Goal: Information Seeking & Learning: Learn about a topic

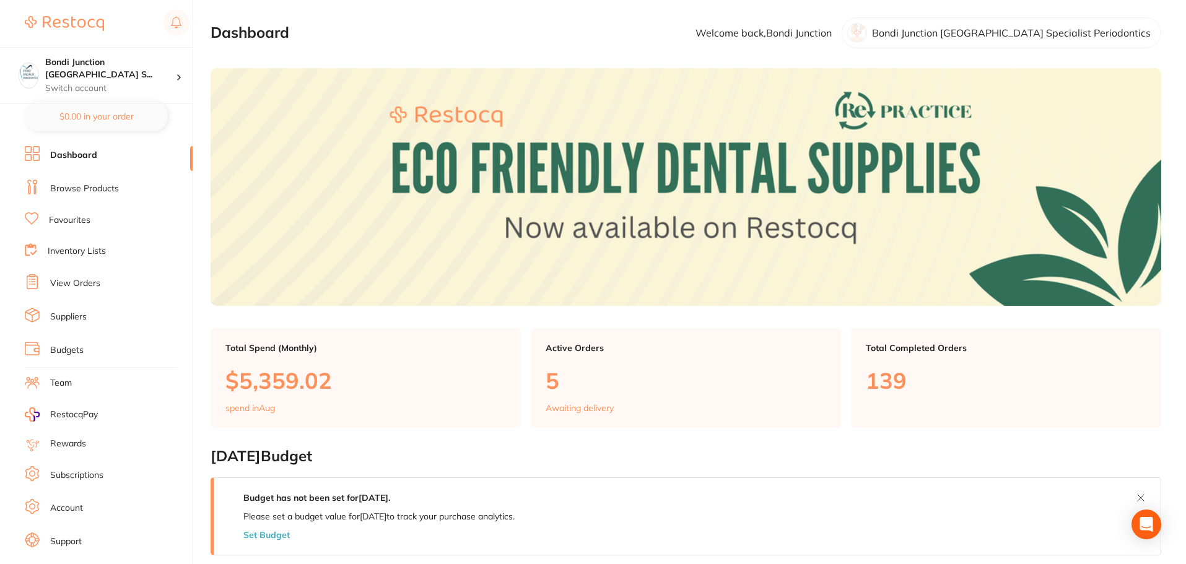
click at [77, 315] on link "Suppliers" at bounding box center [68, 317] width 37 height 12
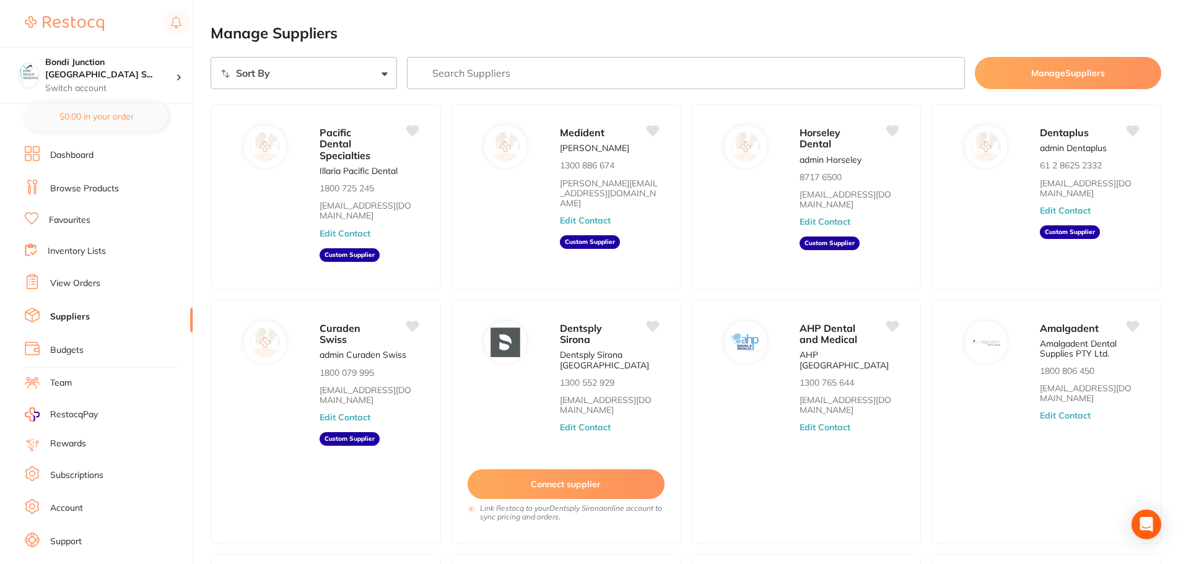
click at [466, 79] on input "search" at bounding box center [686, 73] width 559 height 32
type input "[PERSON_NAME]"
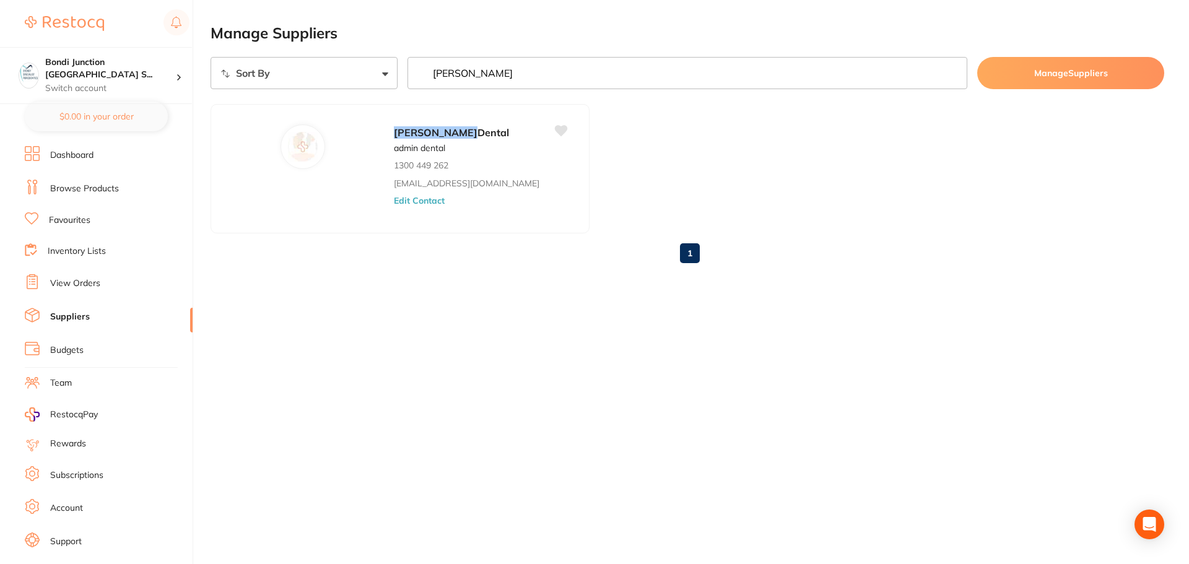
click at [102, 188] on link "Browse Products" at bounding box center [84, 189] width 69 height 12
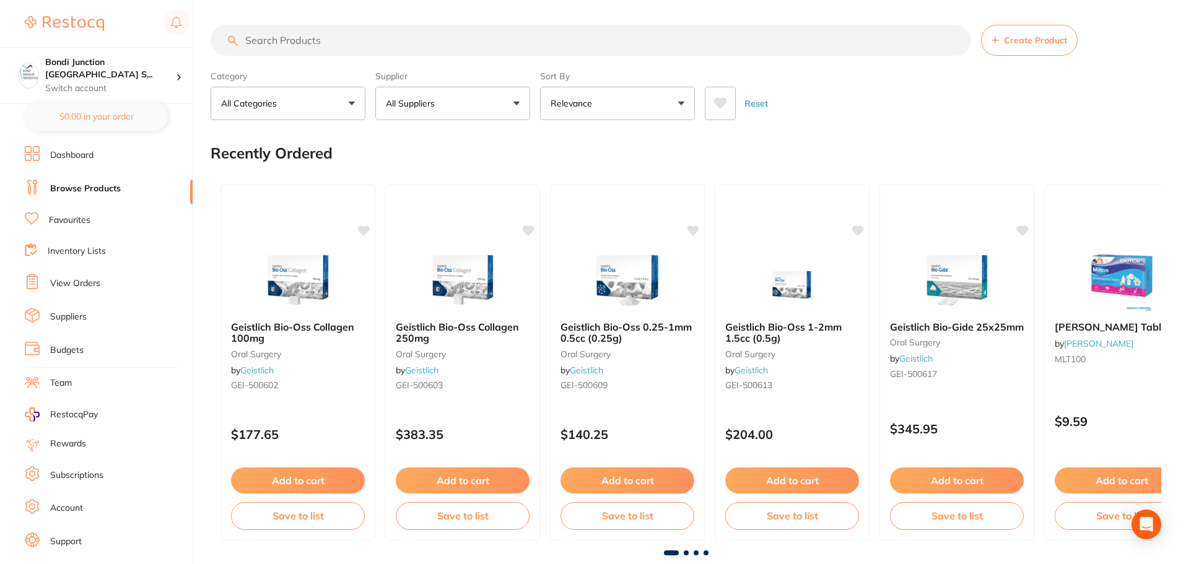
click at [287, 108] on button "All Categories" at bounding box center [288, 103] width 155 height 33
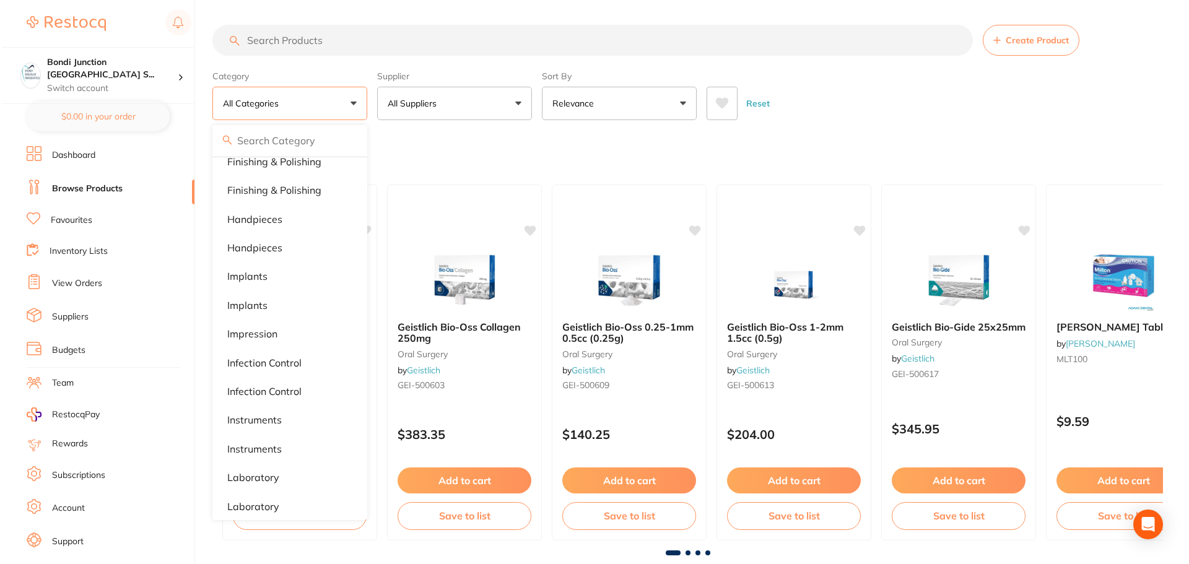
scroll to position [557, 0]
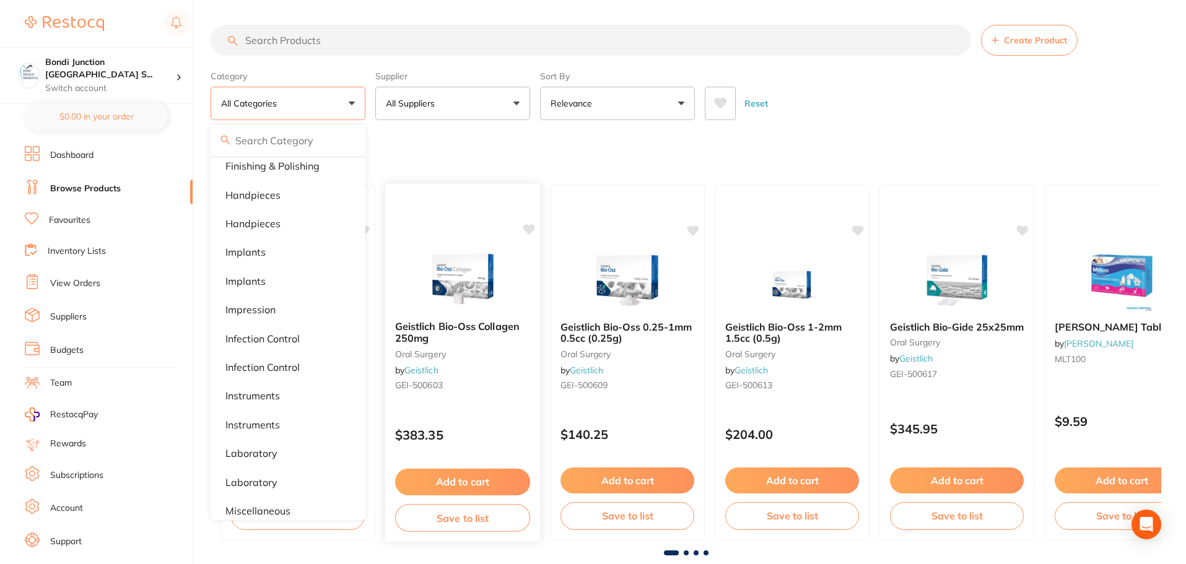
click at [426, 185] on div at bounding box center [462, 199] width 155 height 32
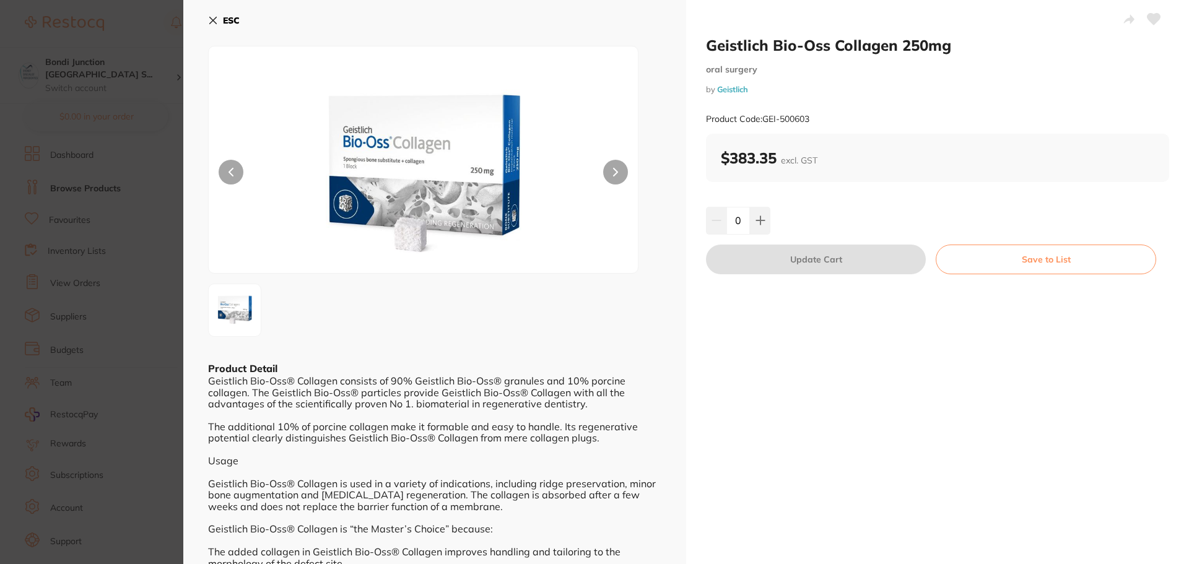
click at [212, 24] on icon at bounding box center [213, 20] width 10 height 10
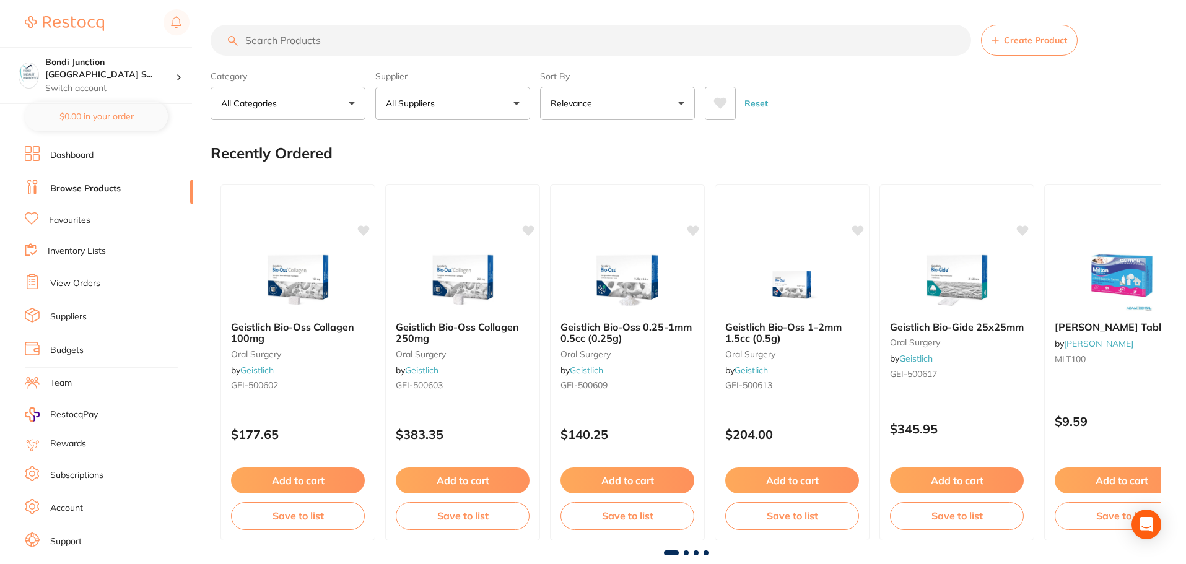
click at [442, 108] on button "All Suppliers" at bounding box center [452, 103] width 155 height 33
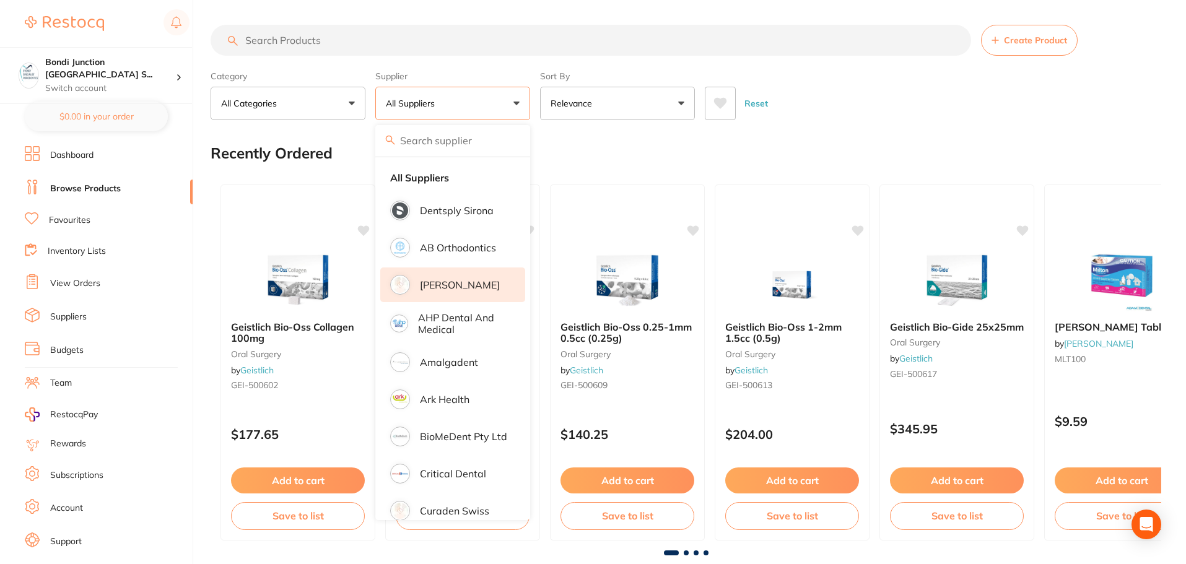
click at [463, 287] on p "[PERSON_NAME]" at bounding box center [460, 284] width 80 height 11
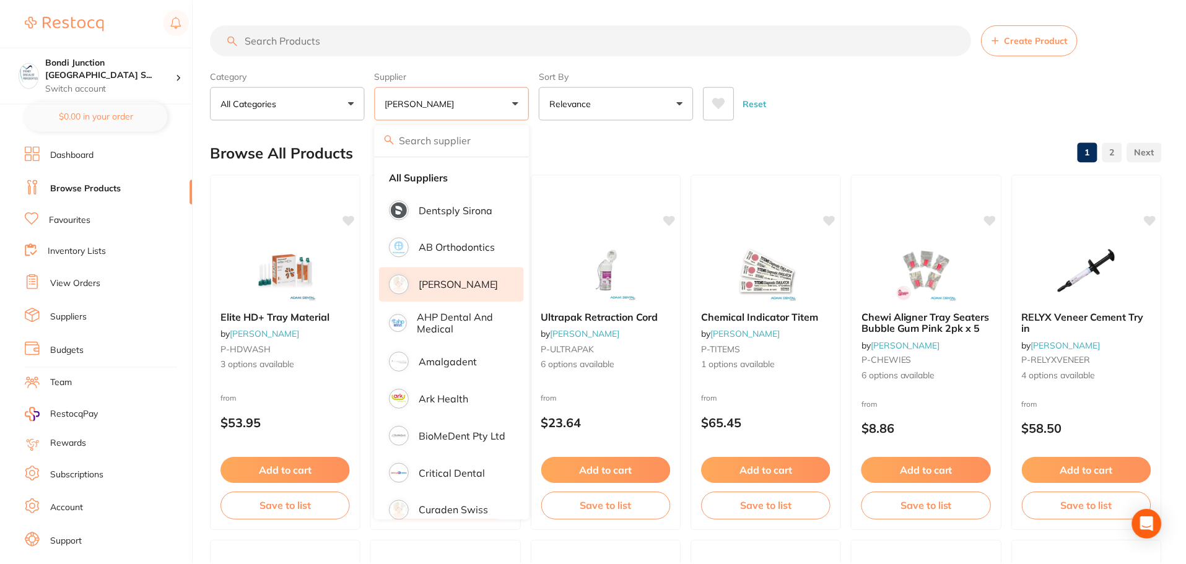
scroll to position [25, 0]
click at [375, 43] on input "search" at bounding box center [591, 40] width 761 height 31
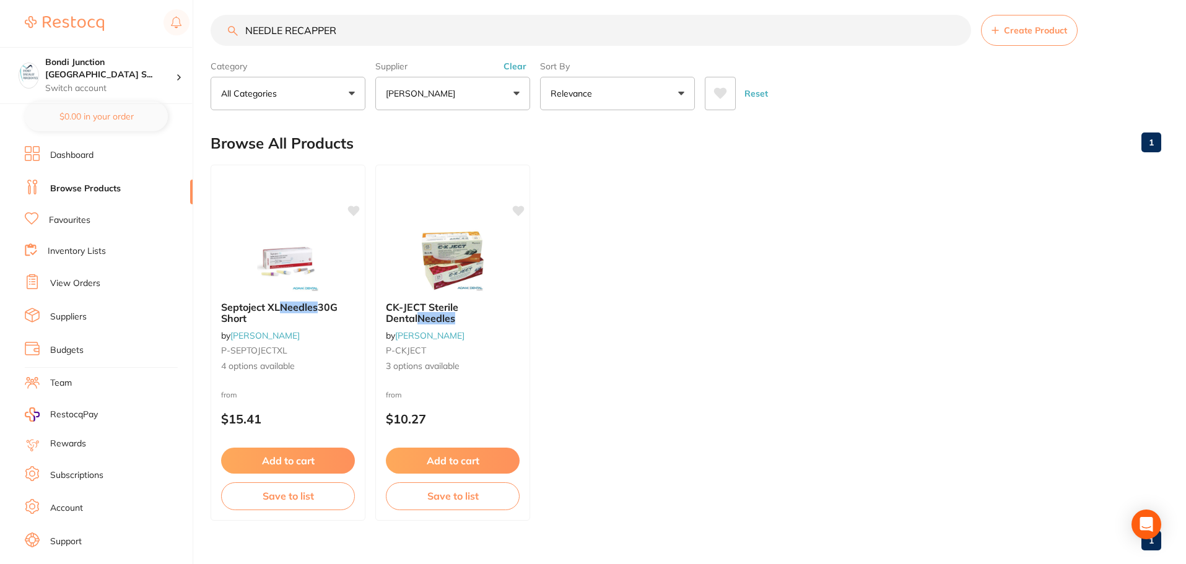
scroll to position [0, 0]
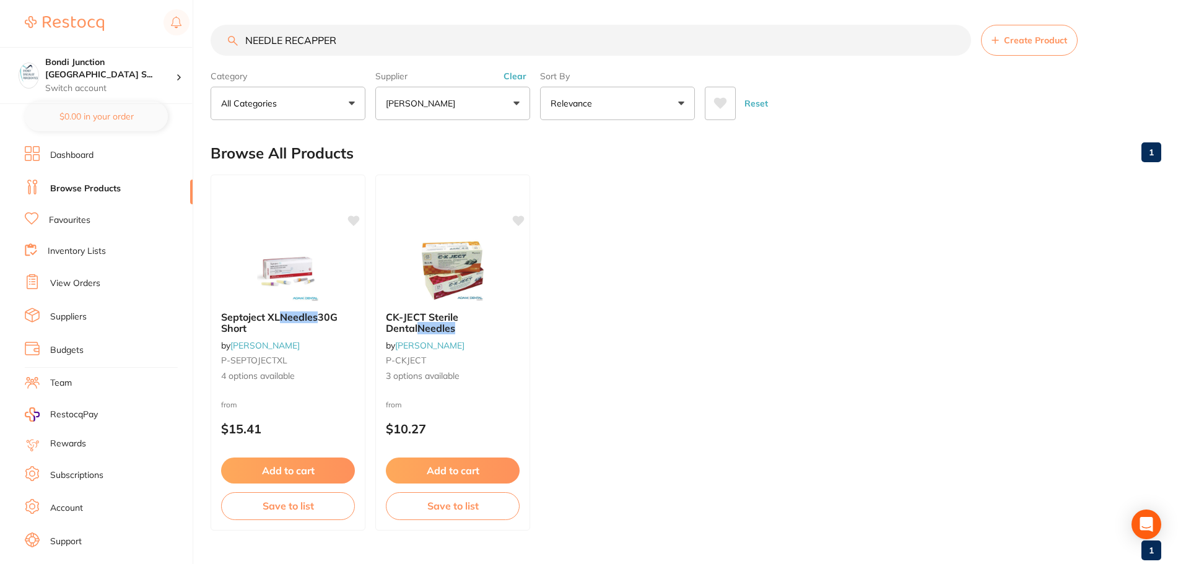
click at [329, 154] on h2 "Browse All Products" at bounding box center [282, 153] width 143 height 17
drag, startPoint x: 344, startPoint y: 41, endPoint x: 237, endPoint y: 41, distance: 107.8
click at [237, 41] on div "NEEDLE RECAPPER Create Product" at bounding box center [686, 40] width 951 height 31
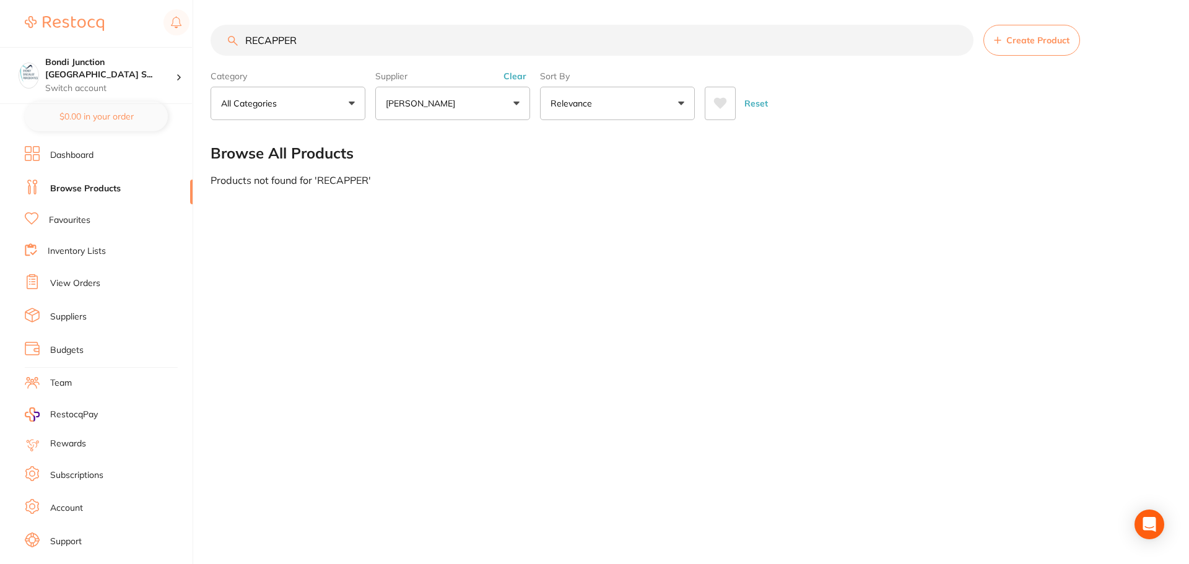
drag, startPoint x: 317, startPoint y: 44, endPoint x: 188, endPoint y: 41, distance: 128.9
click at [188, 41] on div "$0.00 Bondi Junction [GEOGRAPHIC_DATA] S... Switch account Bondi Junction [GEOG…" at bounding box center [594, 282] width 1189 height 564
type input "NEEDLE RECAPPER"
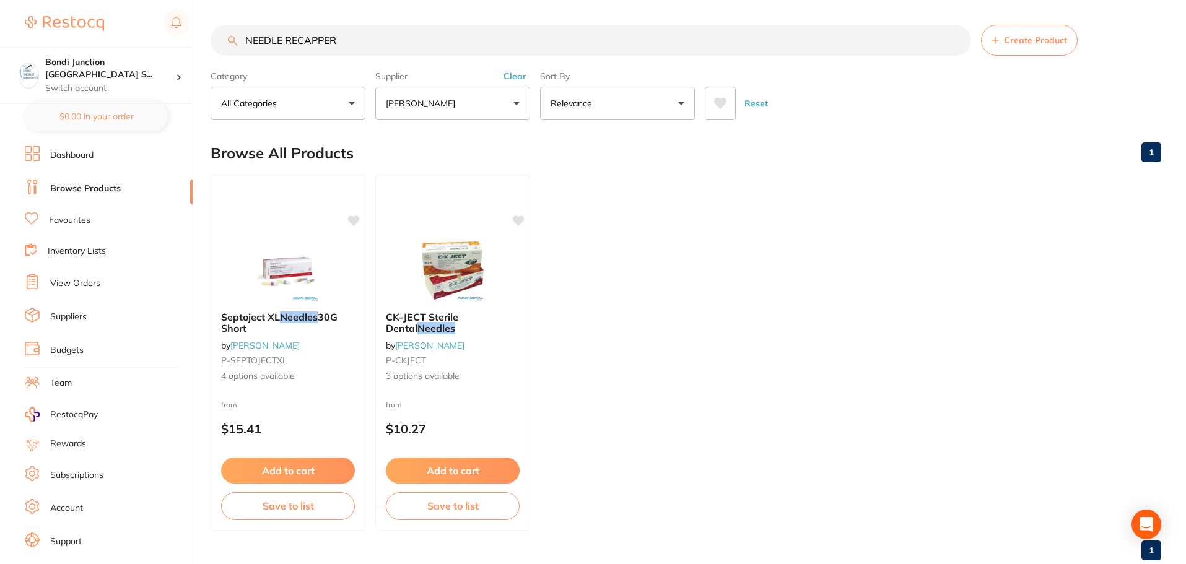
click at [442, 103] on p "[PERSON_NAME]" at bounding box center [423, 103] width 74 height 12
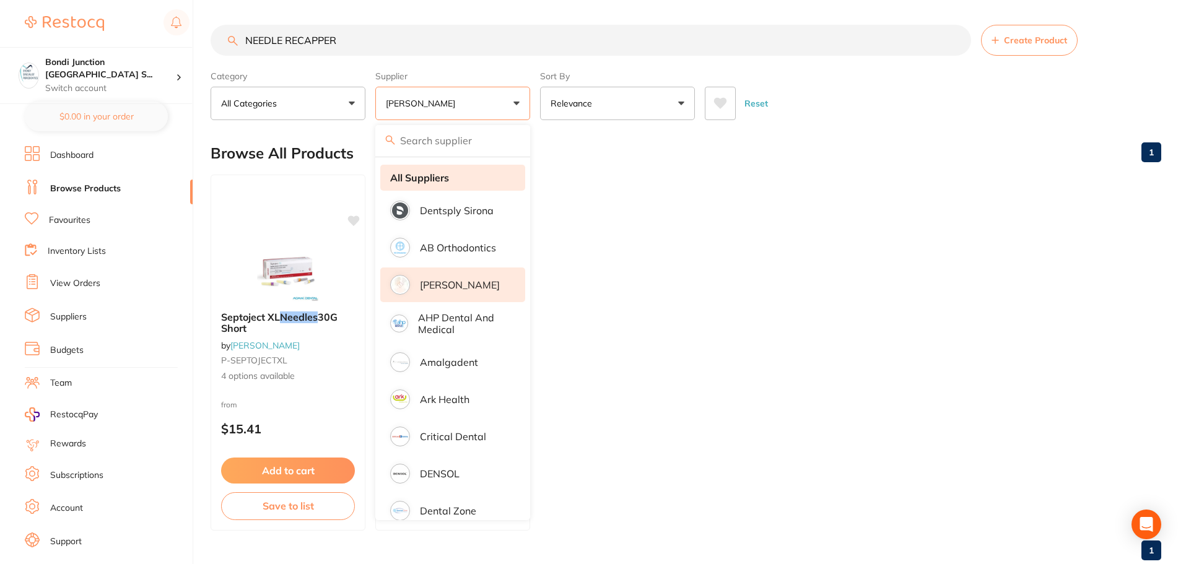
click at [437, 178] on strong "All Suppliers" at bounding box center [419, 177] width 59 height 11
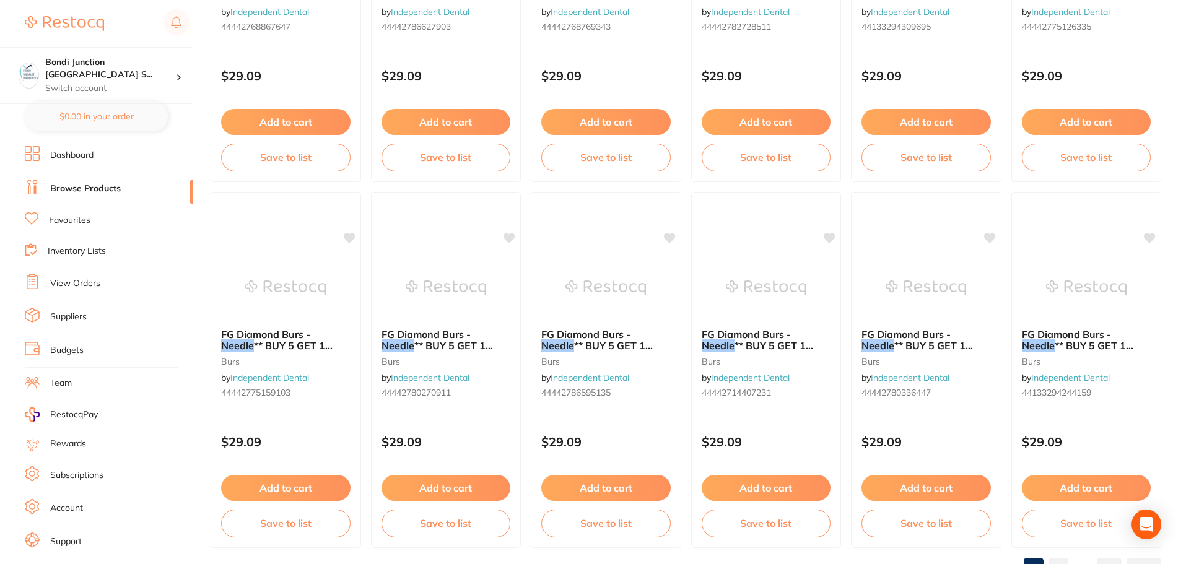
scroll to position [2959, 0]
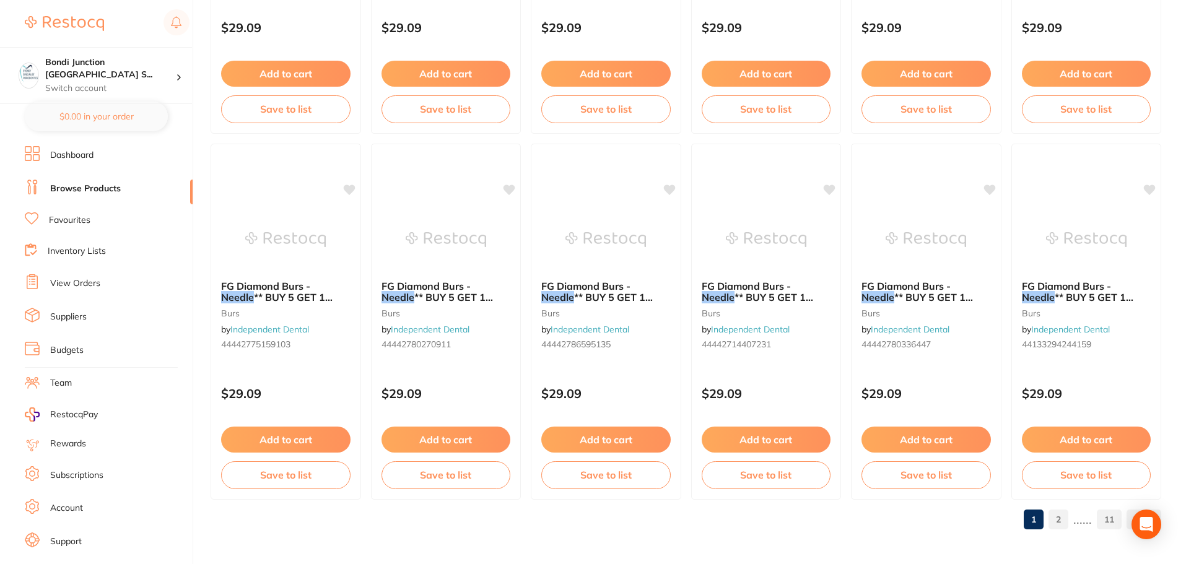
click at [1057, 518] on link "2" at bounding box center [1059, 519] width 20 height 25
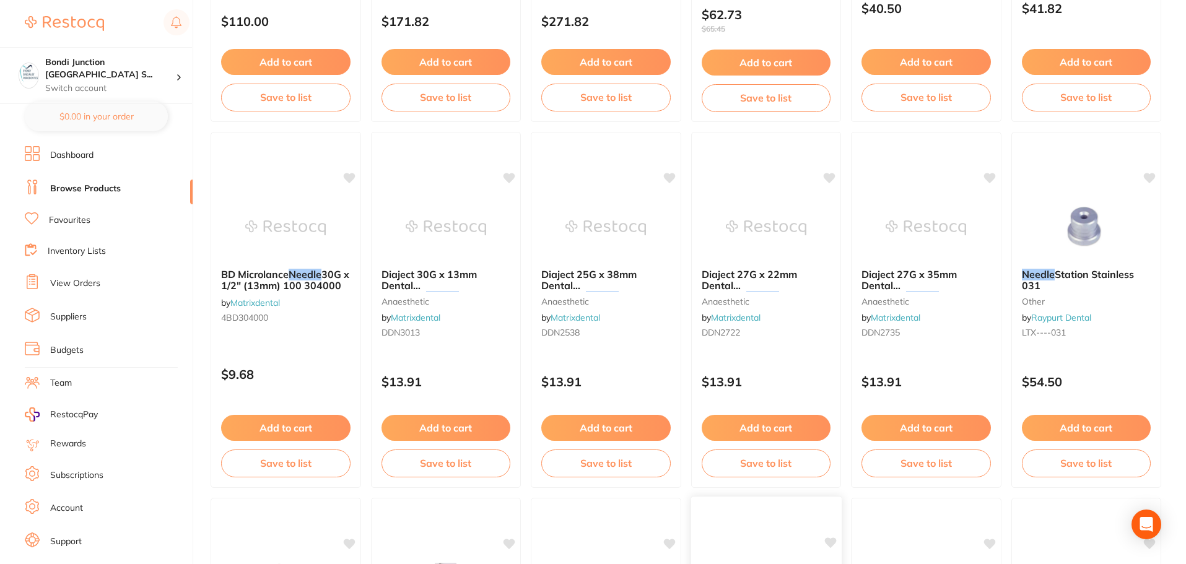
scroll to position [1796, 0]
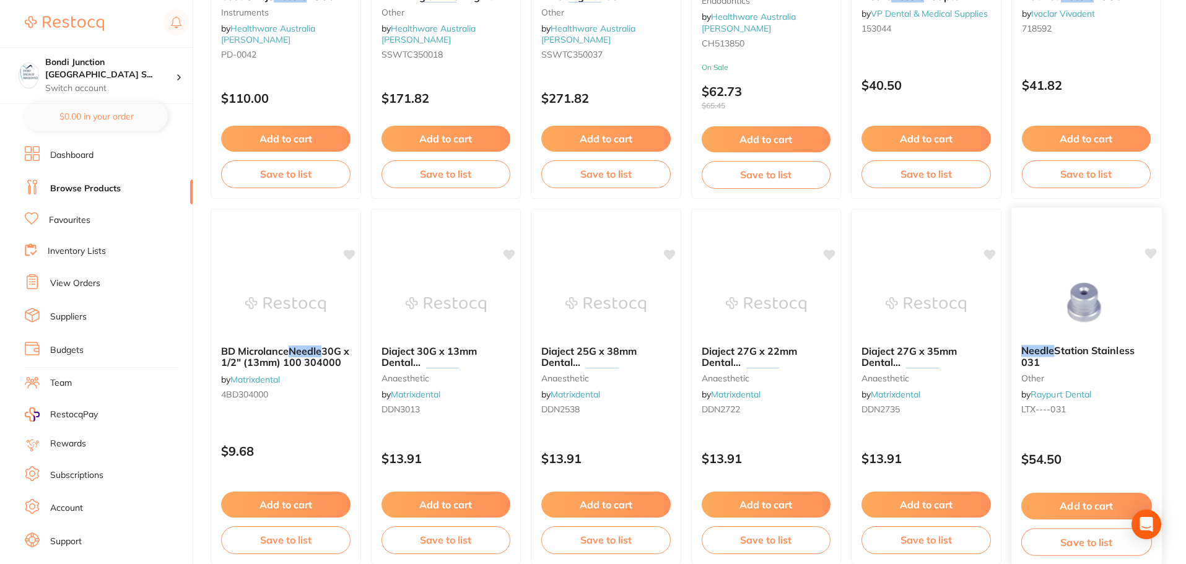
click at [1082, 299] on img at bounding box center [1085, 304] width 81 height 63
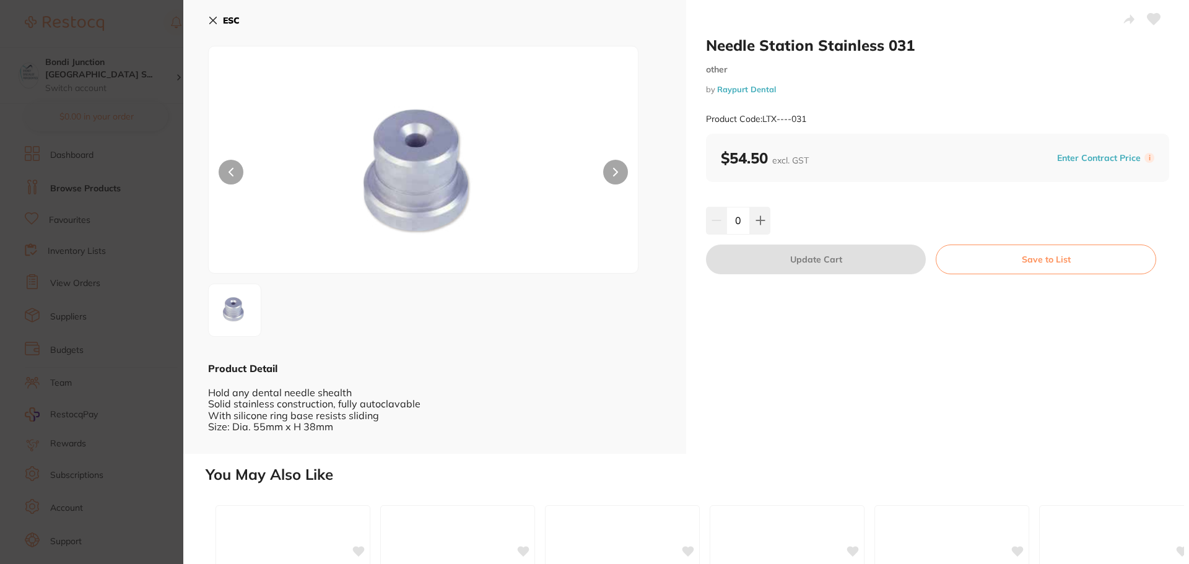
click at [613, 177] on button at bounding box center [615, 172] width 25 height 25
click at [213, 20] on icon at bounding box center [213, 20] width 7 height 7
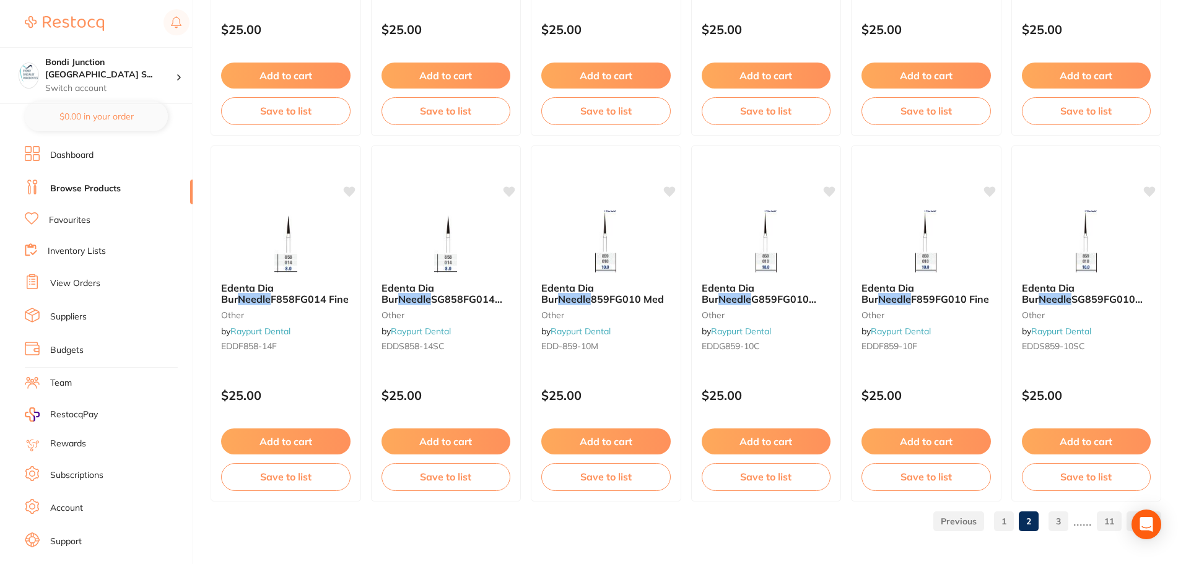
scroll to position [2959, 0]
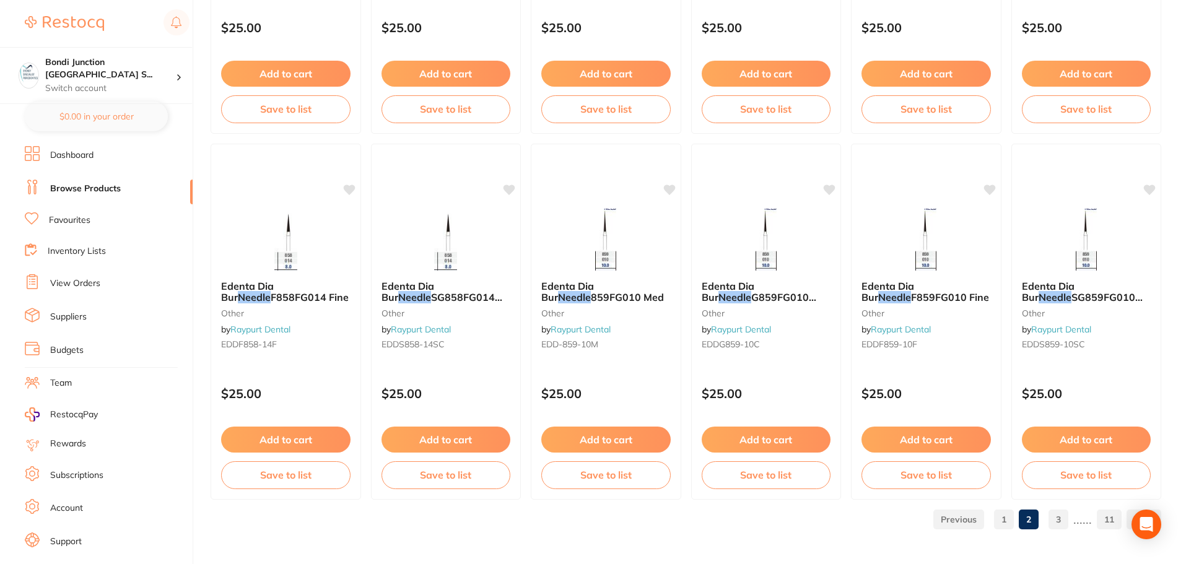
click at [1057, 522] on link "3" at bounding box center [1059, 519] width 20 height 25
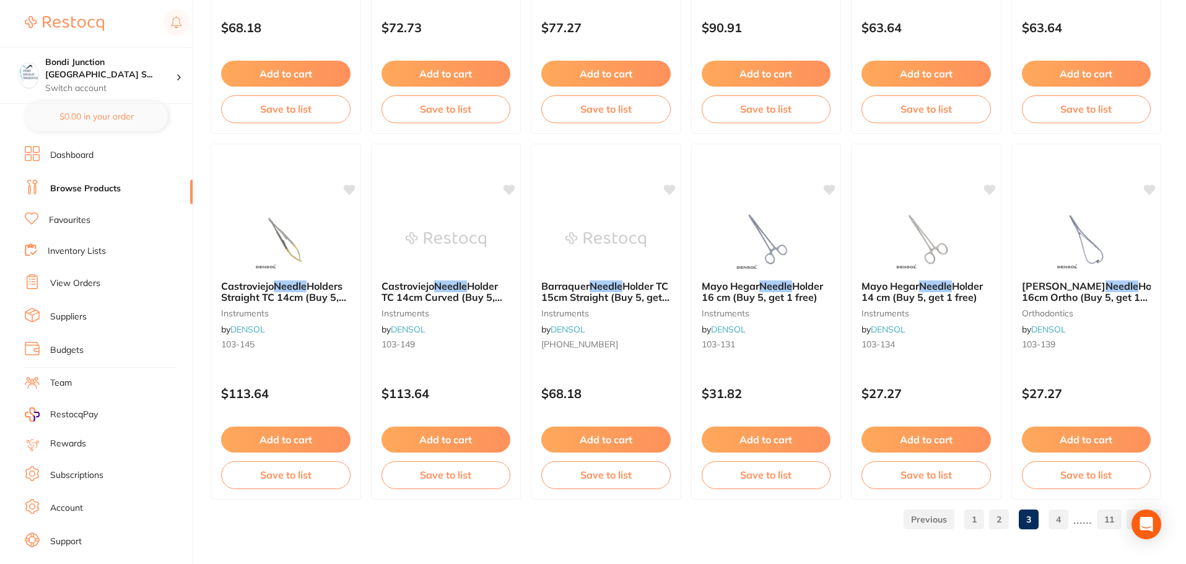
click at [1063, 522] on link "4" at bounding box center [1059, 519] width 20 height 25
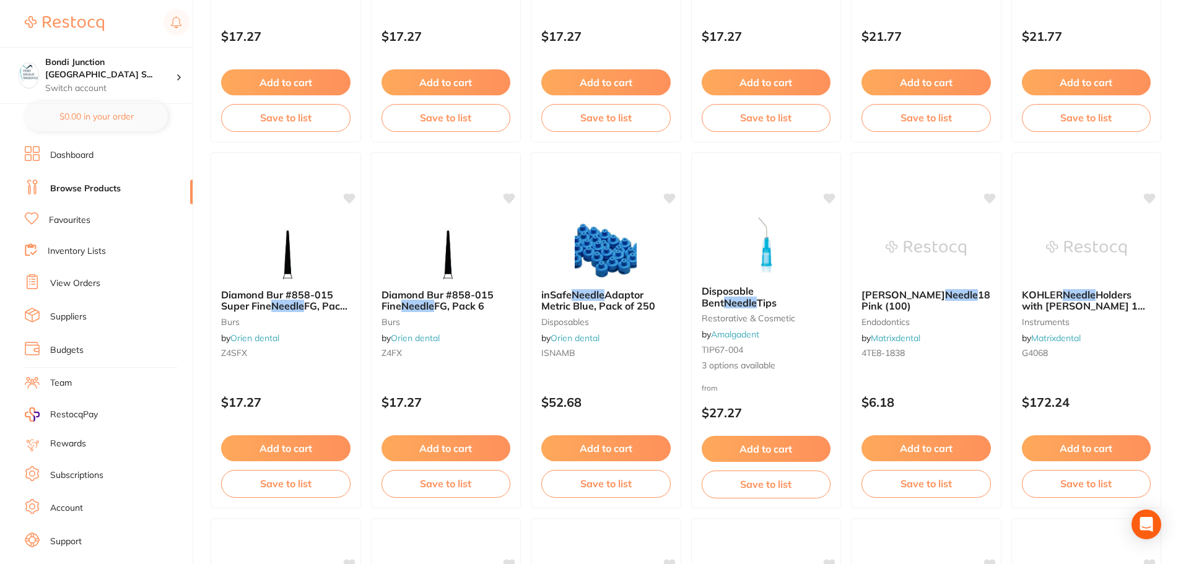
scroll to position [1548, 0]
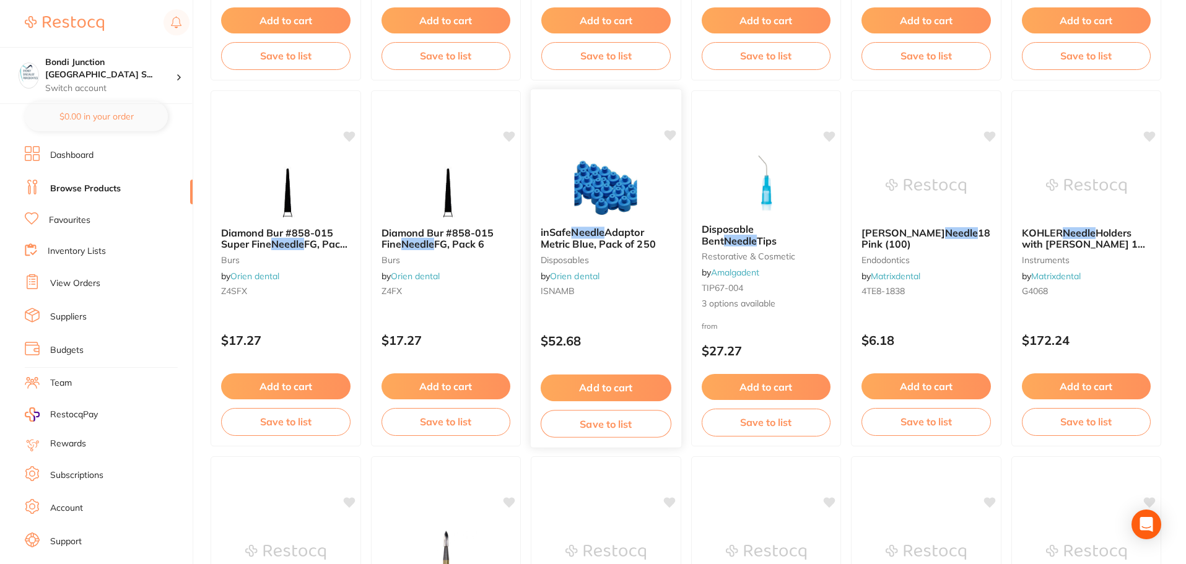
click at [609, 188] on img at bounding box center [605, 185] width 81 height 63
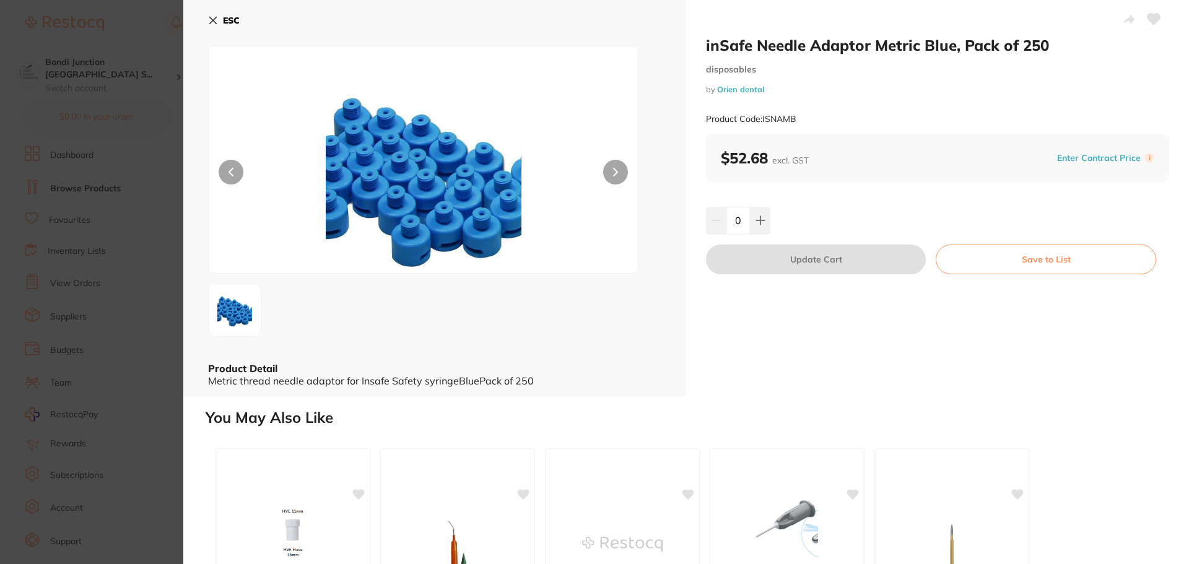
click at [617, 169] on button at bounding box center [615, 172] width 25 height 25
click at [445, 201] on img at bounding box center [424, 175] width 258 height 196
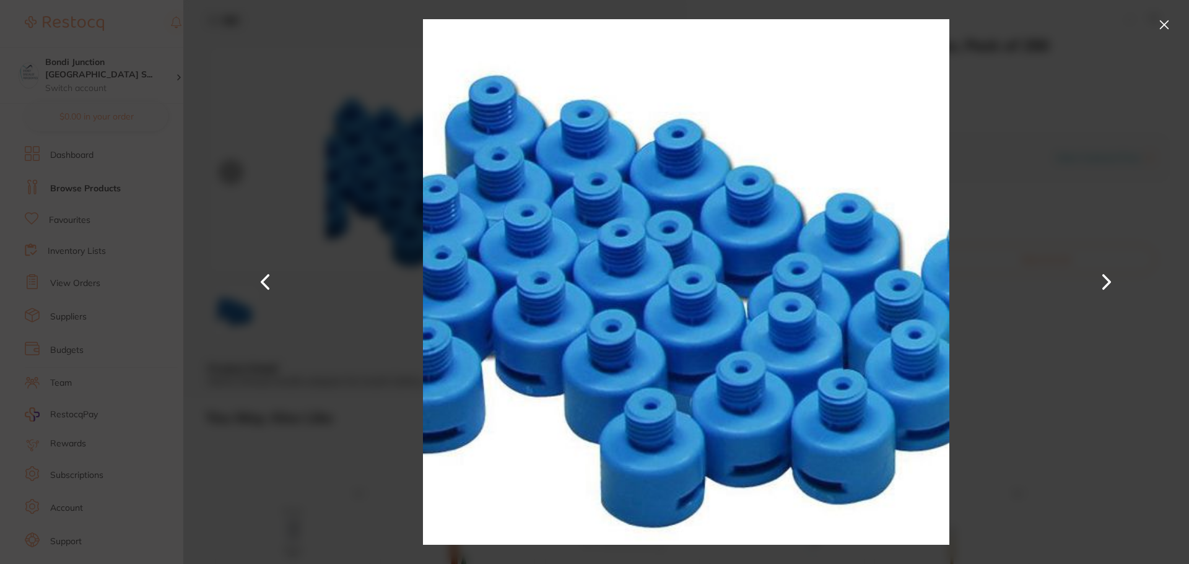
click at [1104, 279] on button at bounding box center [1107, 282] width 30 height 282
click at [251, 284] on button at bounding box center [266, 282] width 30 height 282
click at [1163, 22] on button at bounding box center [1164, 25] width 20 height 20
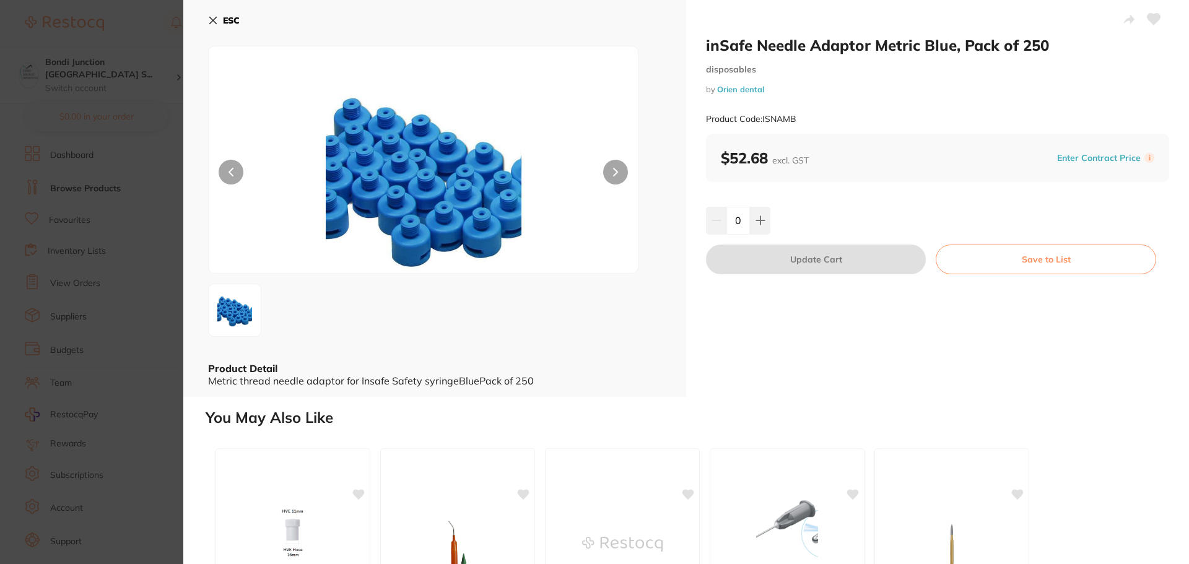
click at [210, 17] on icon at bounding box center [213, 20] width 7 height 7
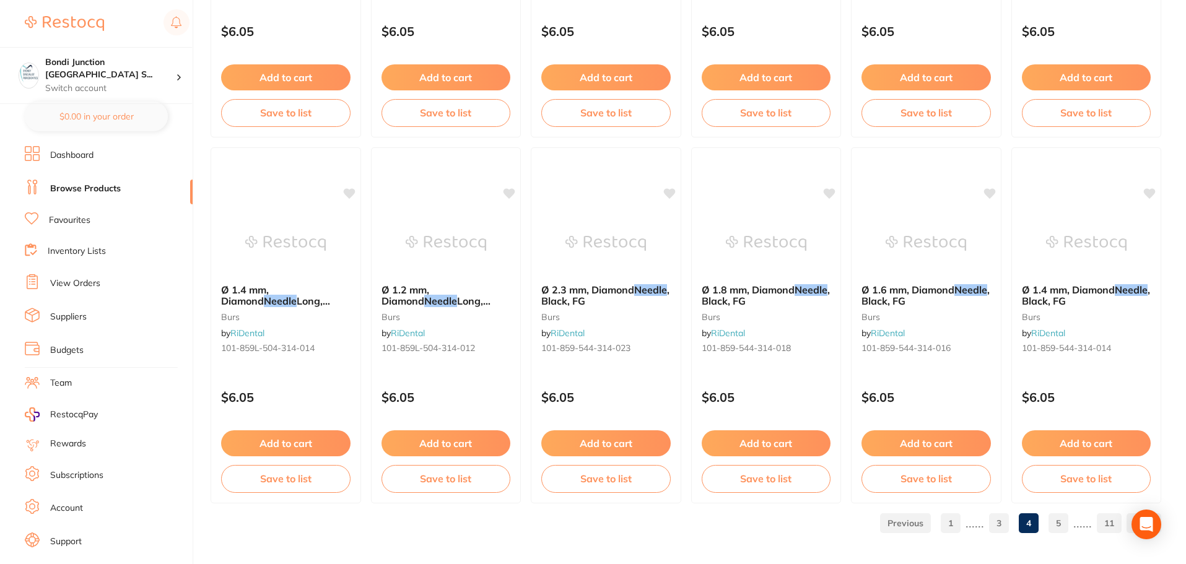
scroll to position [2959, 0]
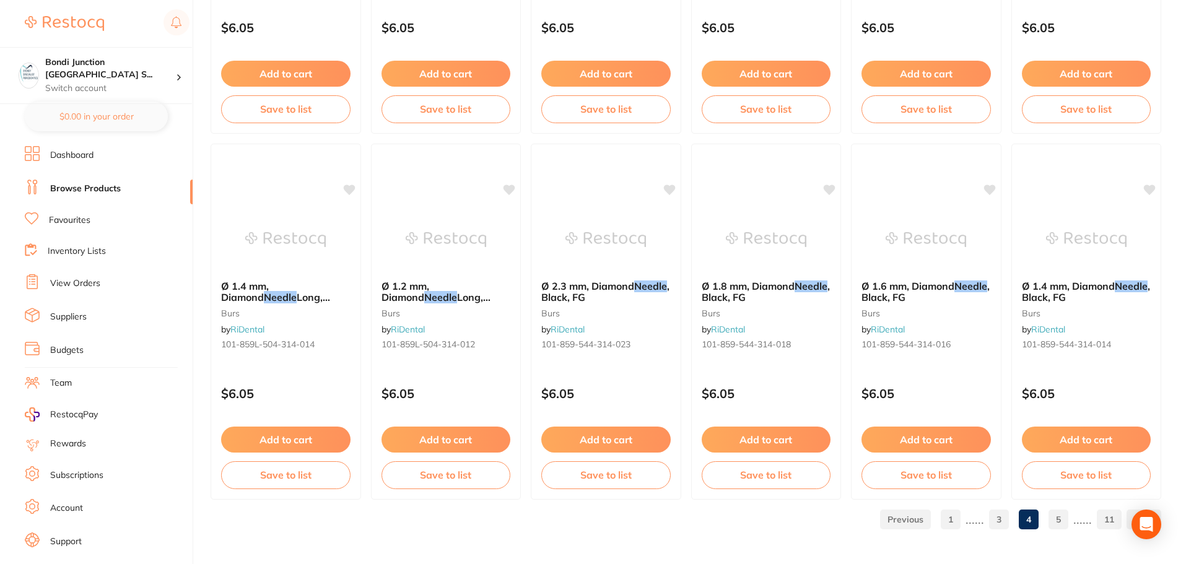
click at [1062, 521] on link "5" at bounding box center [1059, 519] width 20 height 25
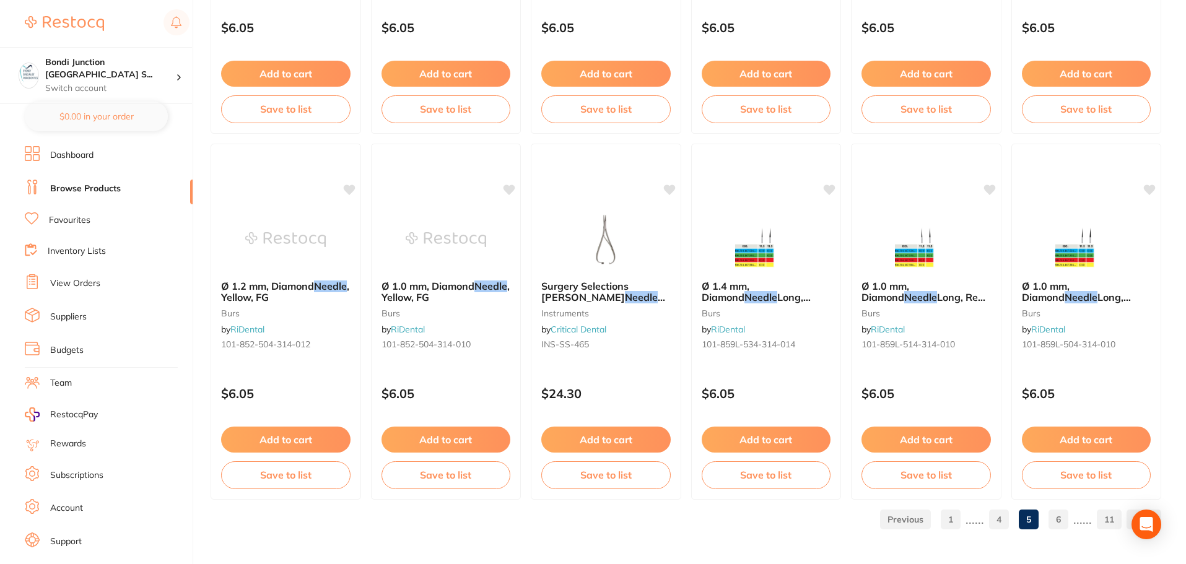
click at [1061, 522] on link "6" at bounding box center [1059, 519] width 20 height 25
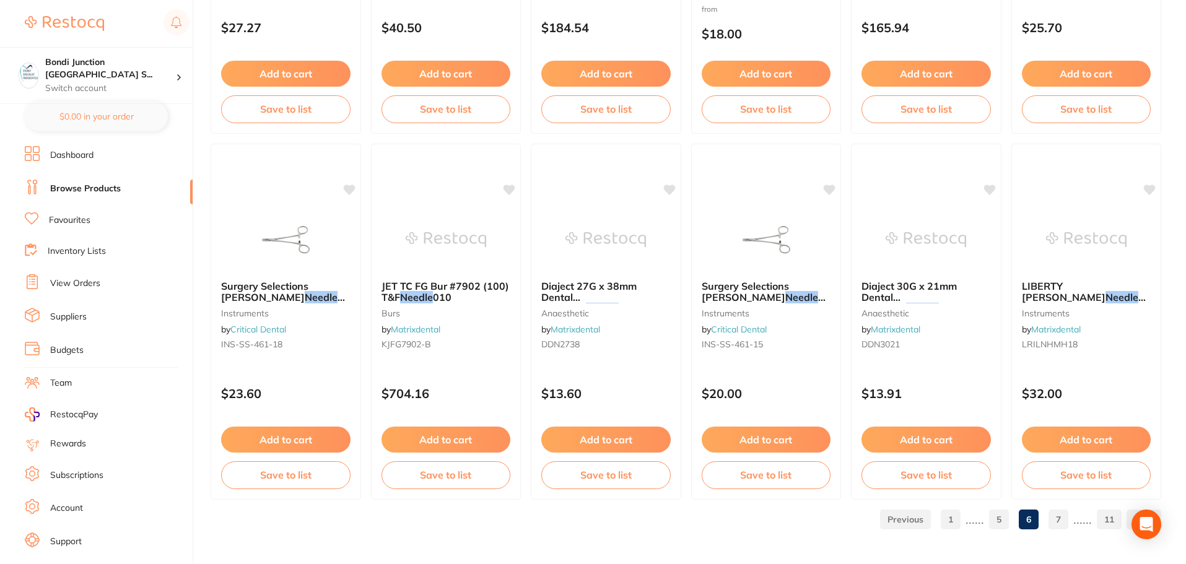
click at [1060, 520] on link "7" at bounding box center [1059, 519] width 20 height 25
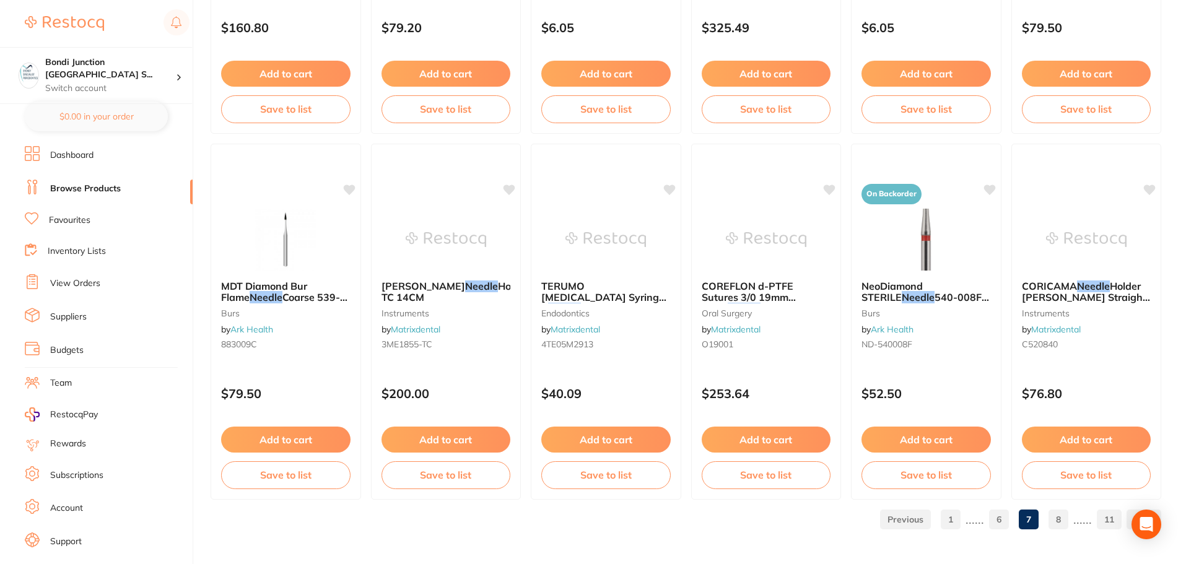
click at [1062, 518] on link "8" at bounding box center [1059, 519] width 20 height 25
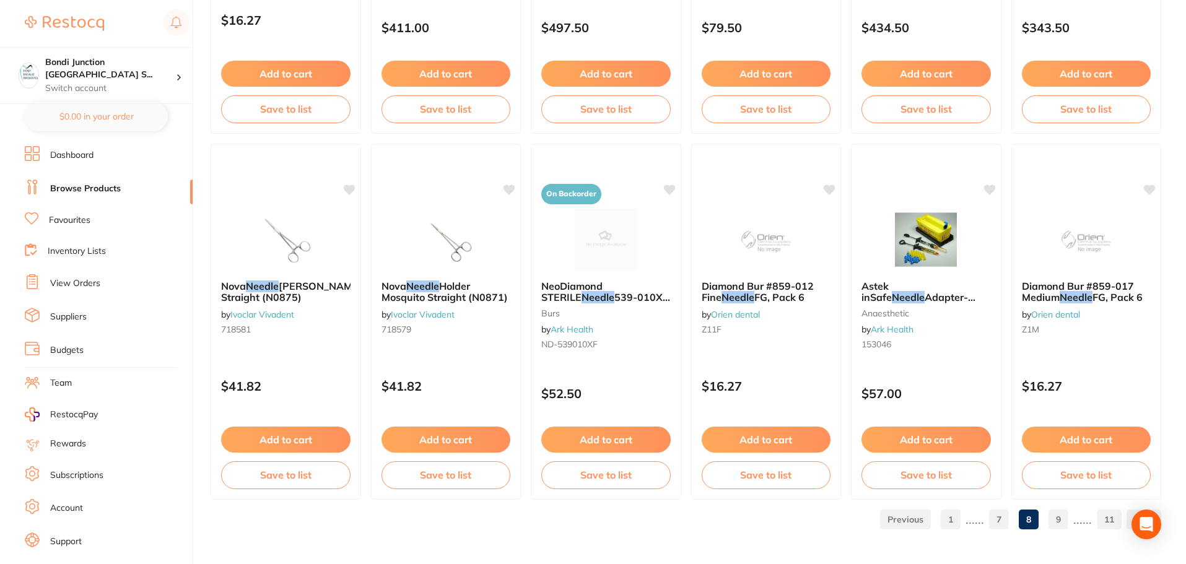
click at [1063, 522] on link "9" at bounding box center [1059, 519] width 20 height 25
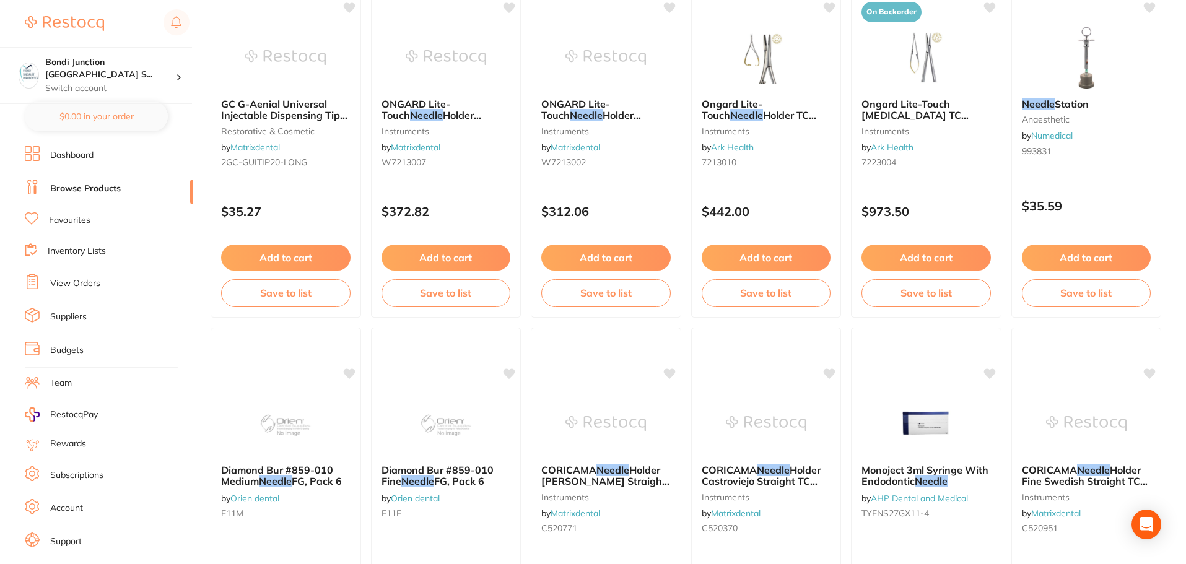
scroll to position [557, 0]
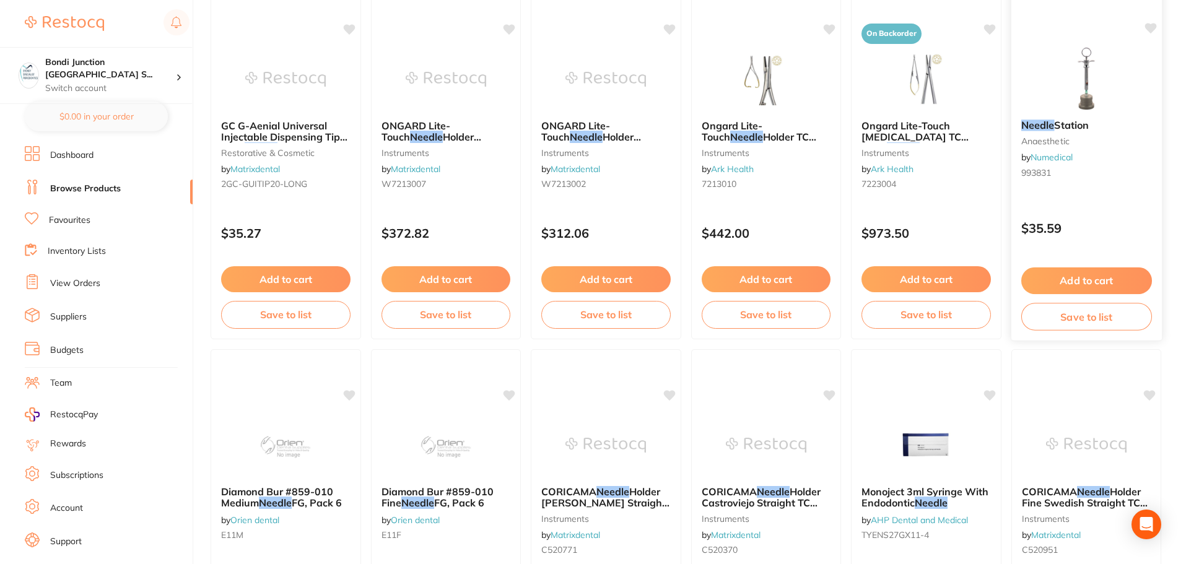
click at [1050, 134] on div "Needle Station anaesthetic by Numedical 993831" at bounding box center [1086, 151] width 151 height 83
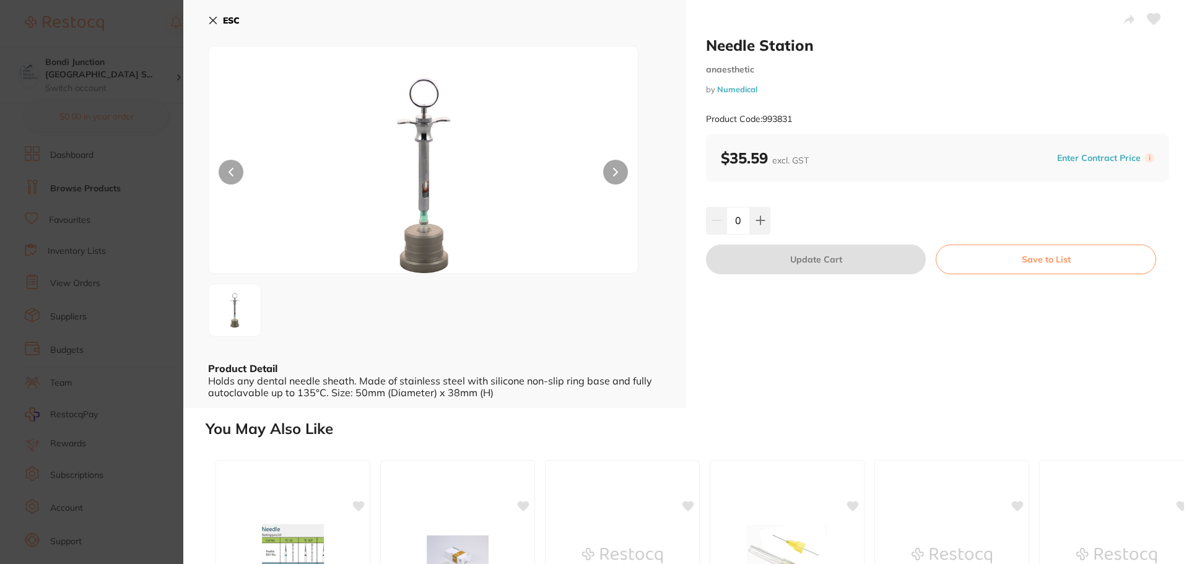
click at [212, 20] on icon at bounding box center [213, 20] width 7 height 7
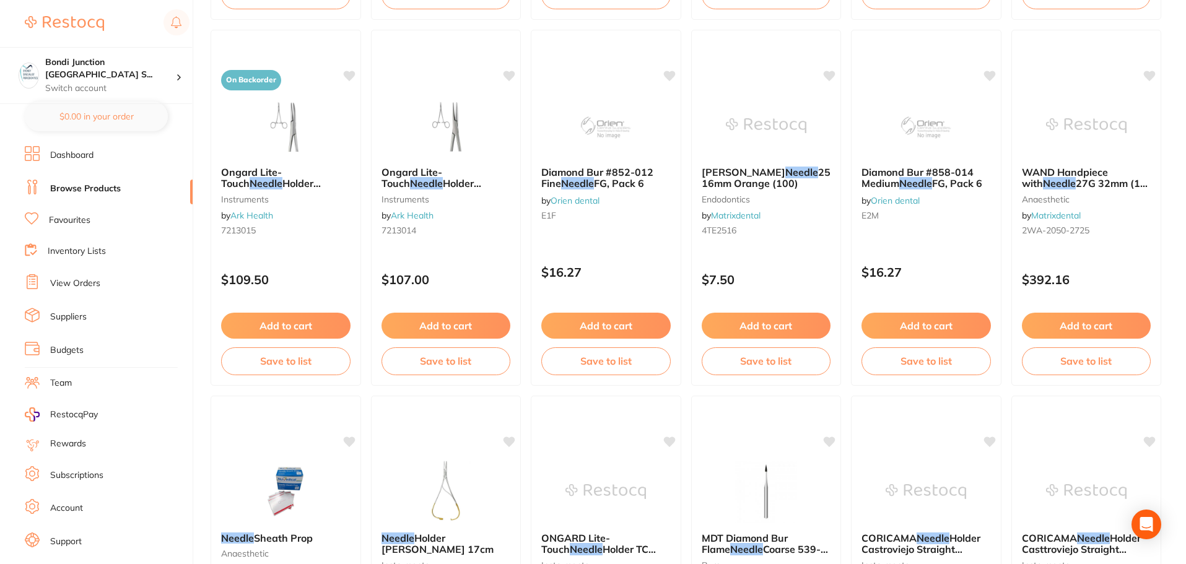
scroll to position [2959, 0]
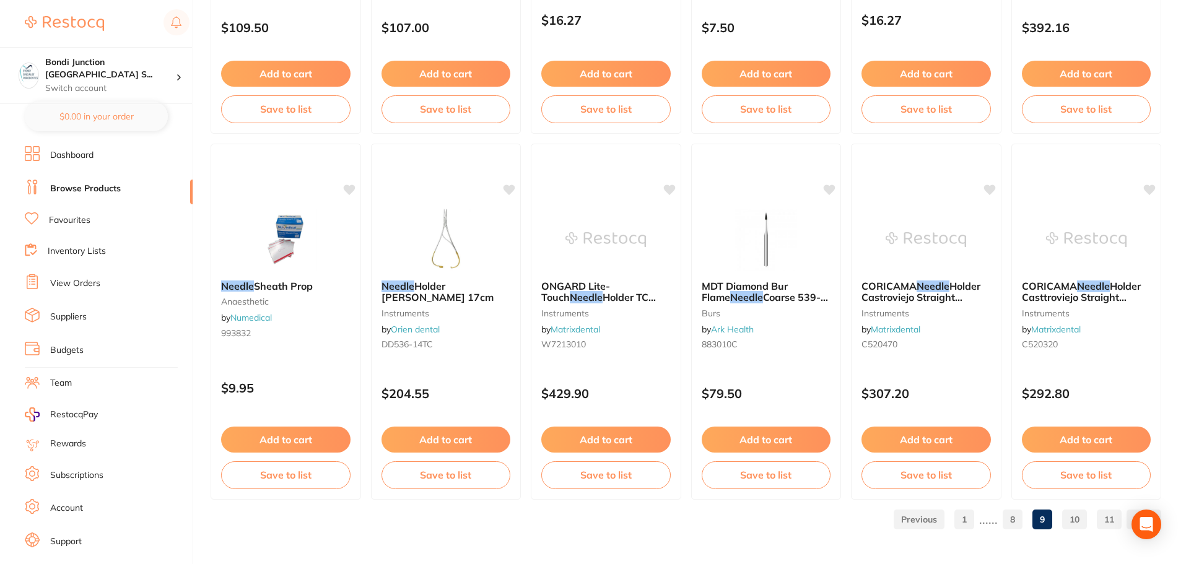
click at [1080, 518] on link "10" at bounding box center [1074, 519] width 25 height 25
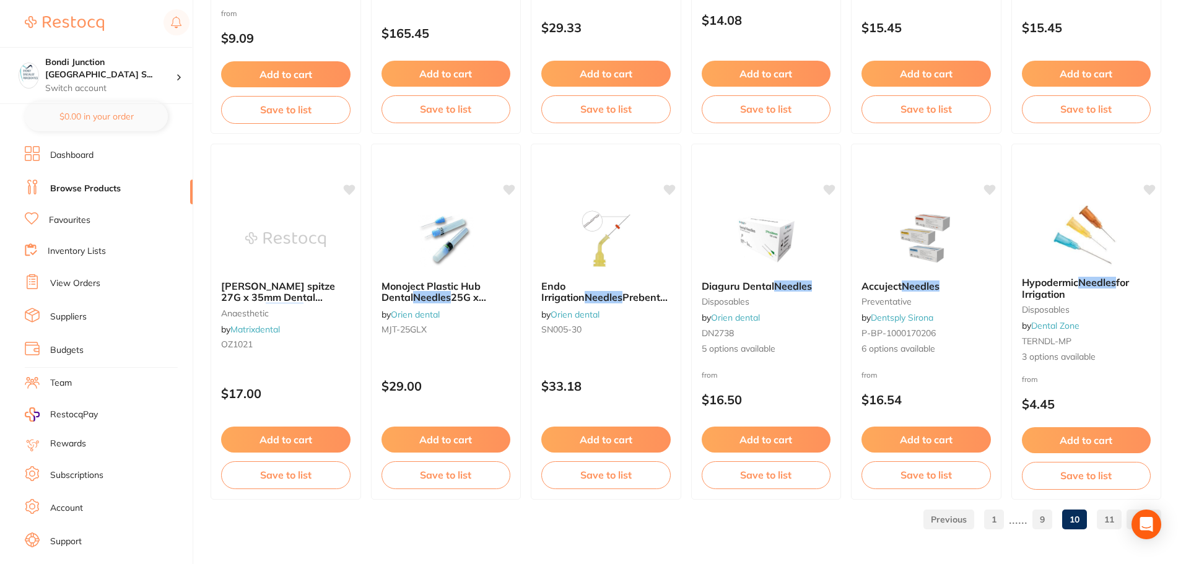
click at [1114, 523] on link "11" at bounding box center [1109, 519] width 25 height 25
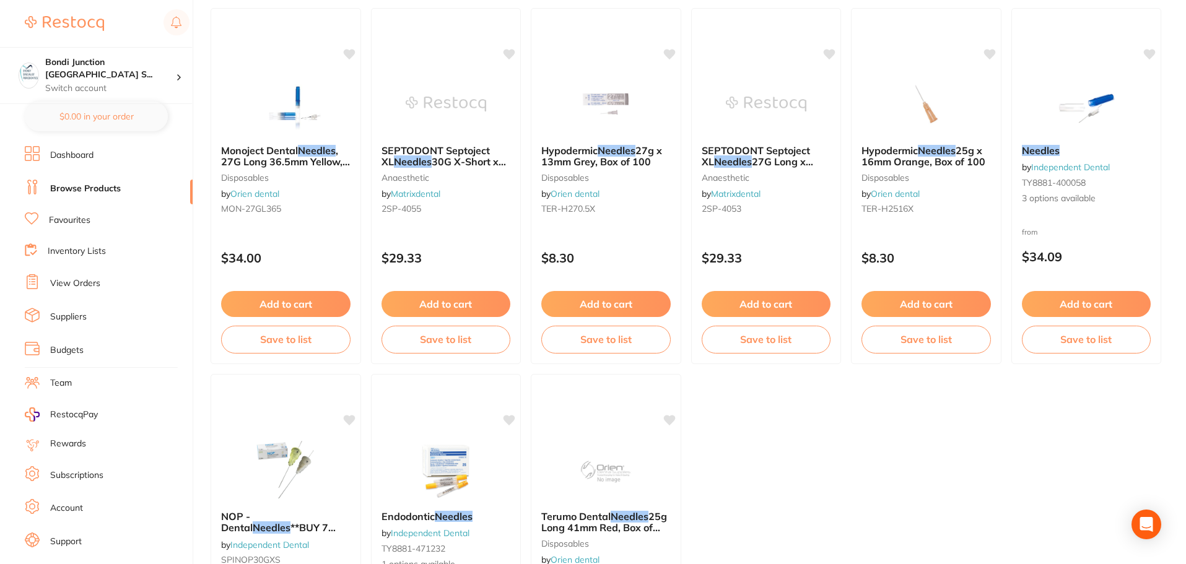
scroll to position [929, 0]
